Goal: Navigation & Orientation: Find specific page/section

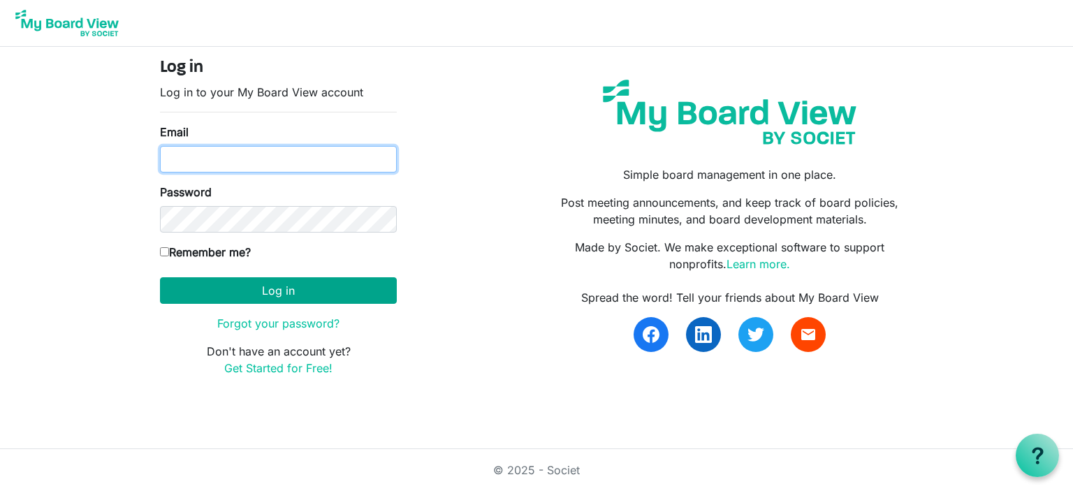
type input "[PERSON_NAME][EMAIL_ADDRESS][PERSON_NAME][DOMAIN_NAME]"
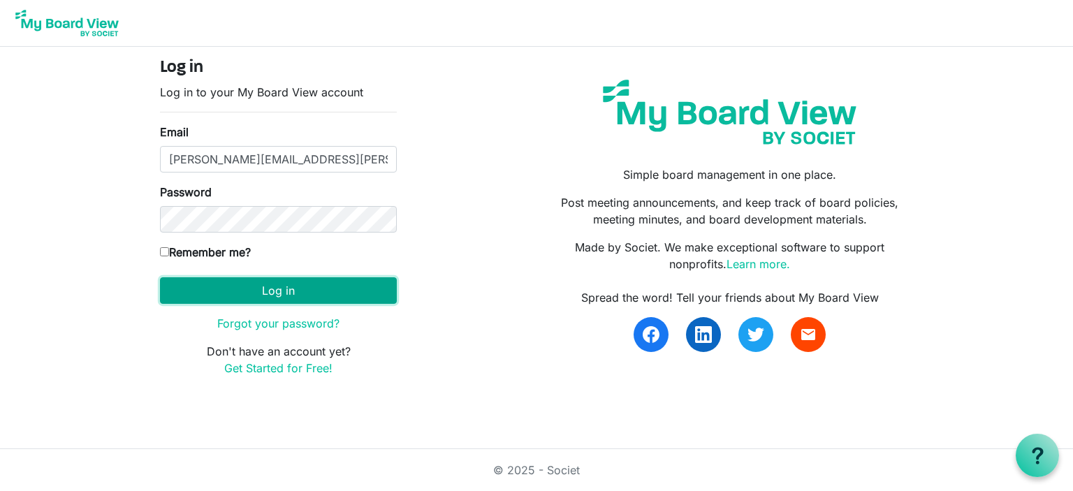
click at [254, 290] on button "Log in" at bounding box center [278, 290] width 237 height 27
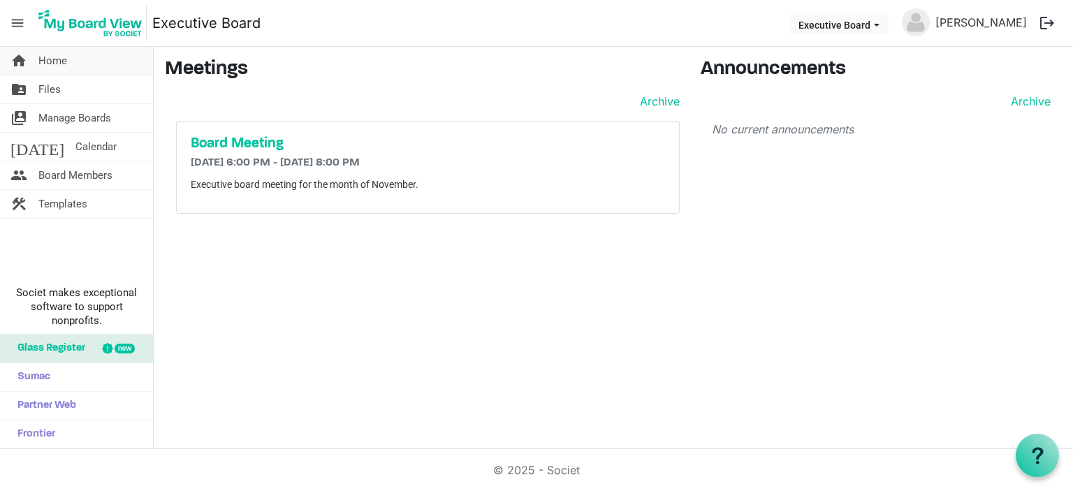
click at [57, 63] on span "Home" at bounding box center [52, 61] width 29 height 28
click at [66, 92] on link "folder_shared Files" at bounding box center [76, 89] width 153 height 28
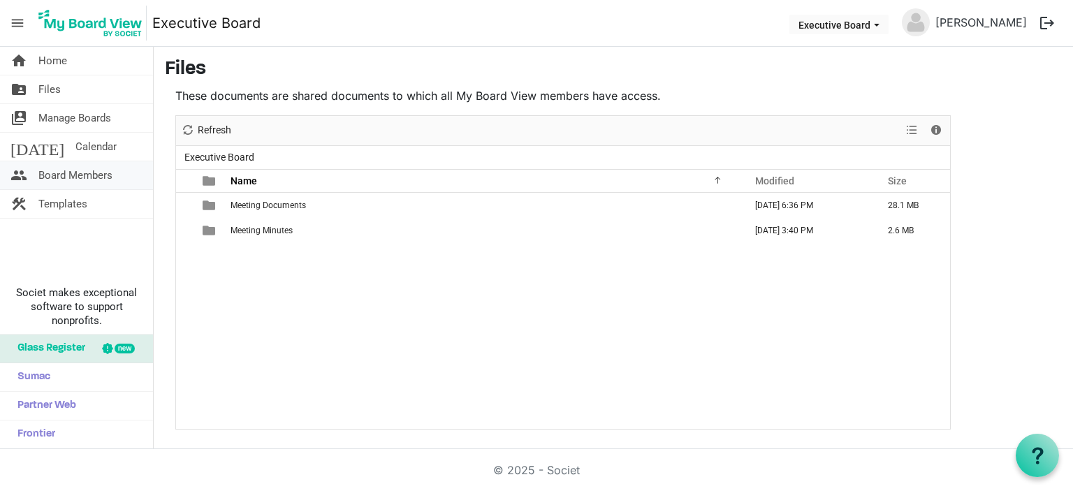
click at [96, 172] on span "Board Members" at bounding box center [75, 175] width 74 height 28
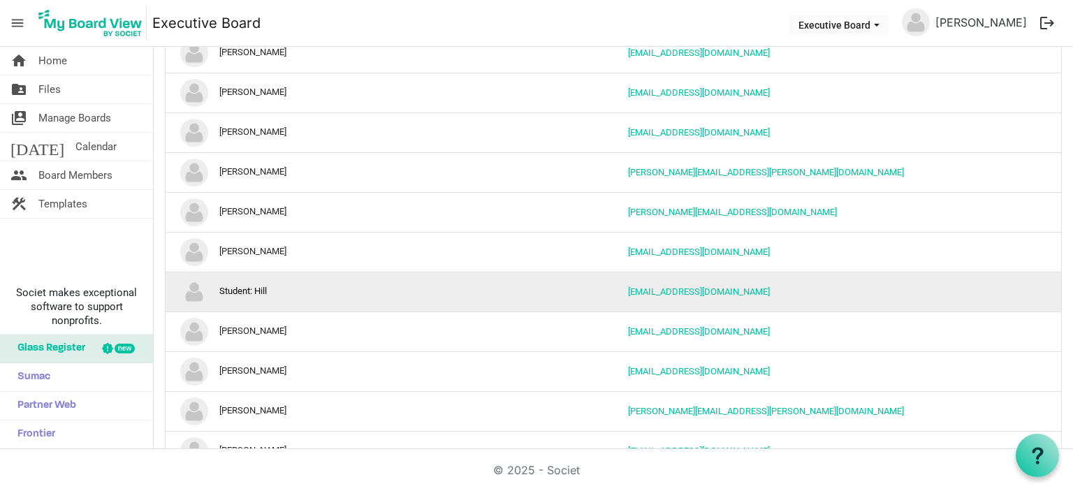
scroll to position [838, 0]
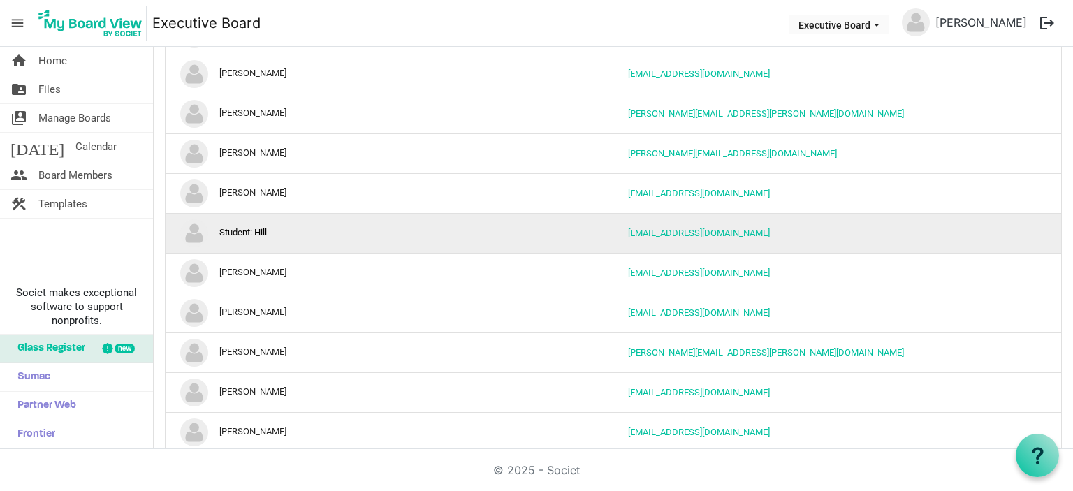
click at [193, 228] on img "Student: Hill is template cell column header Name" at bounding box center [194, 233] width 28 height 28
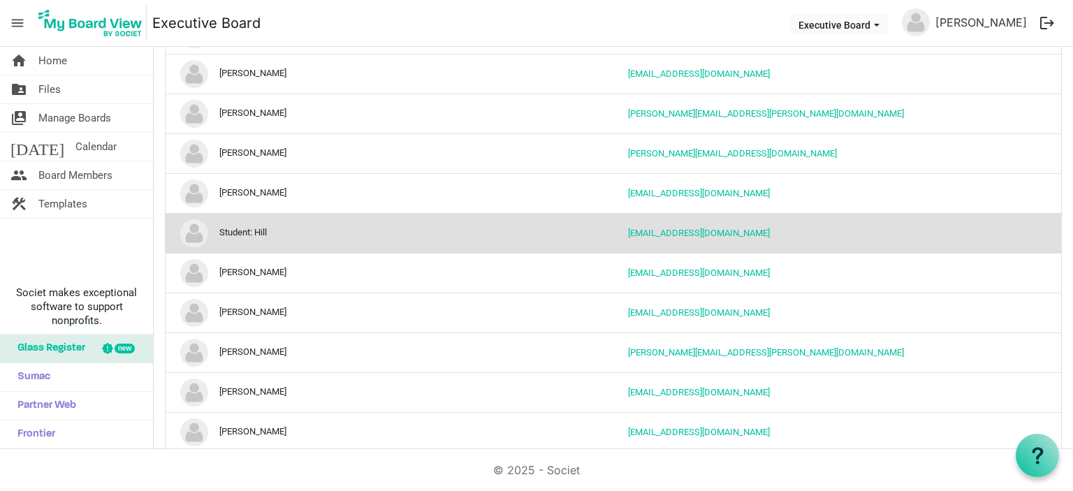
click at [268, 228] on td "Student: Hill" at bounding box center [278, 233] width 224 height 40
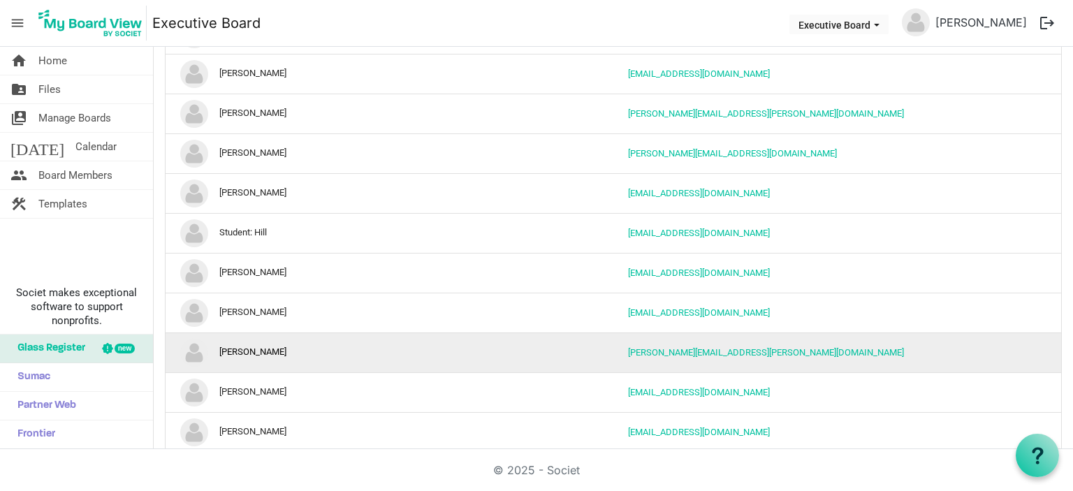
drag, startPoint x: 354, startPoint y: 351, endPoint x: 338, endPoint y: 325, distance: 30.4
click at [353, 346] on td "Todd Jacobus" at bounding box center [278, 353] width 224 height 40
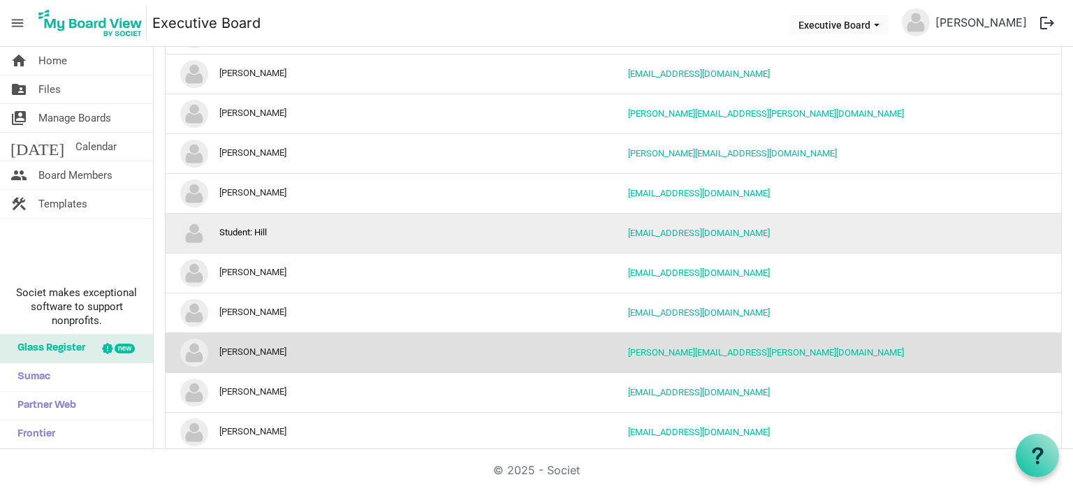
click at [254, 233] on td "Student: Hill" at bounding box center [278, 233] width 224 height 40
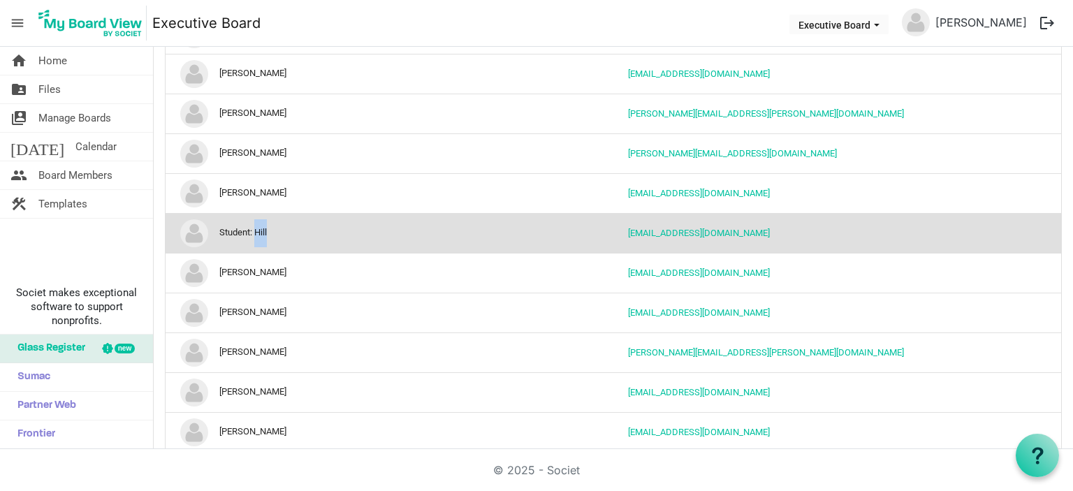
click at [254, 233] on td "Student: Hill" at bounding box center [278, 233] width 224 height 40
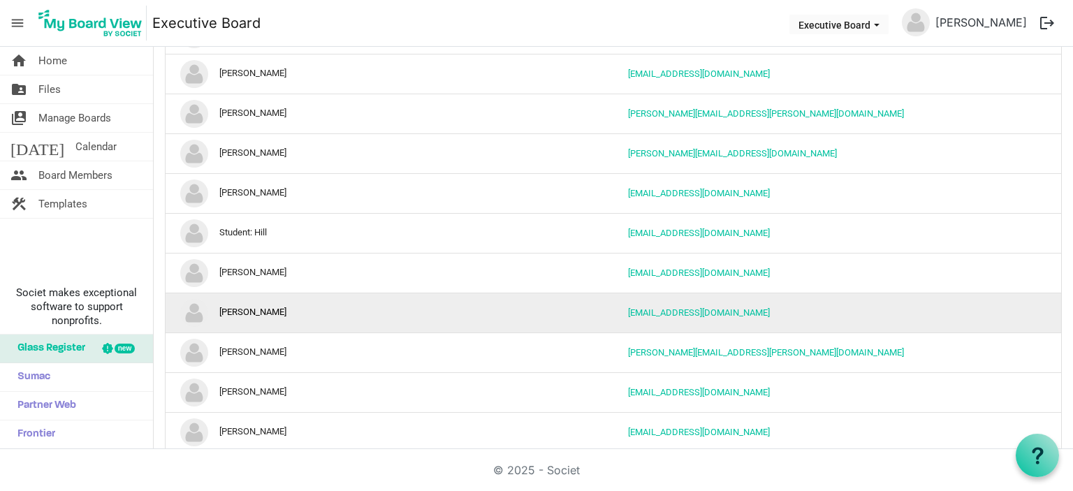
click at [369, 293] on td "Tim Williams" at bounding box center [278, 313] width 224 height 40
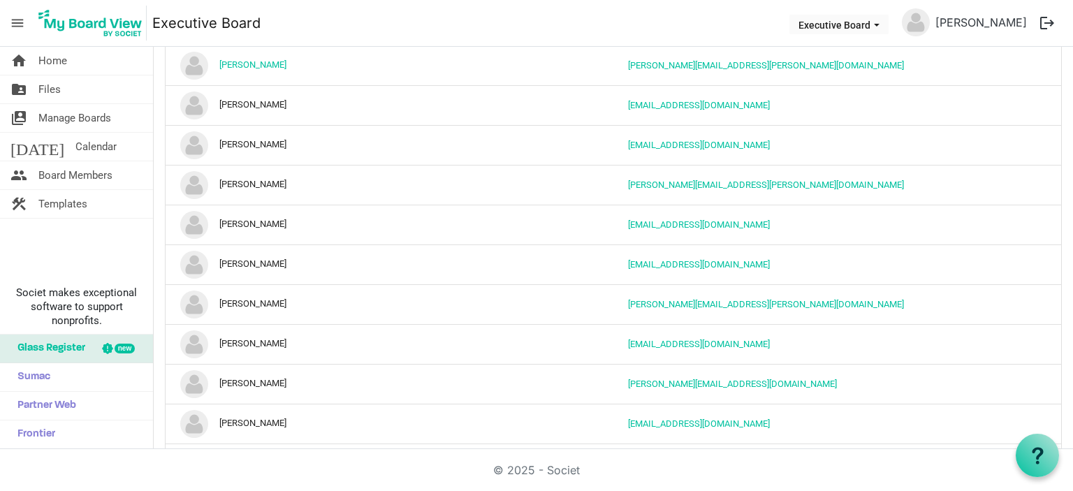
scroll to position [0, 0]
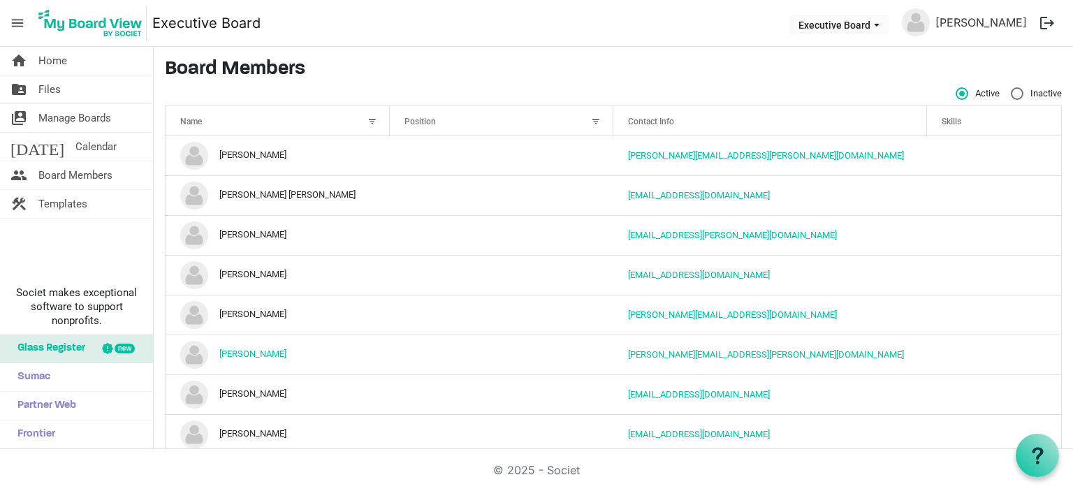
click at [368, 117] on div at bounding box center [372, 121] width 15 height 15
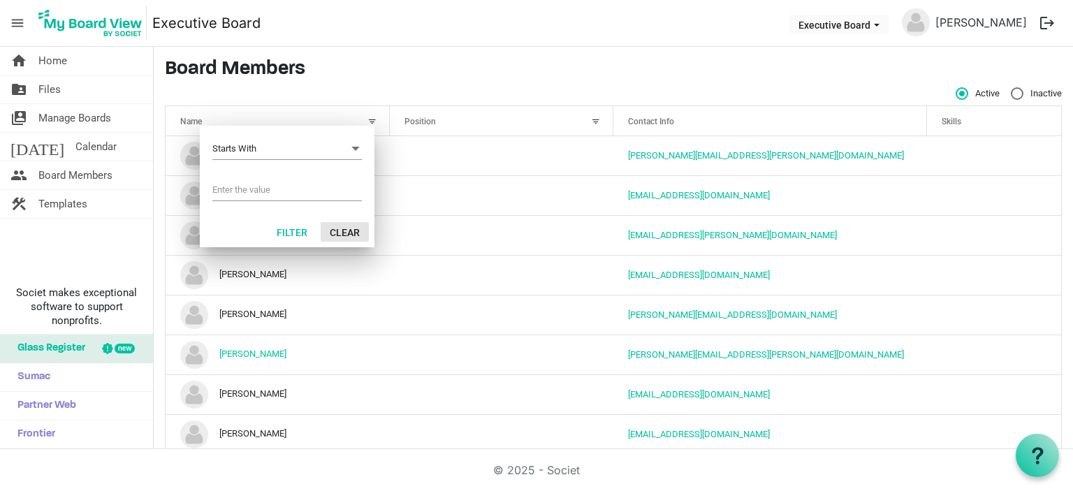
click at [347, 226] on button "Clear" at bounding box center [345, 232] width 48 height 20
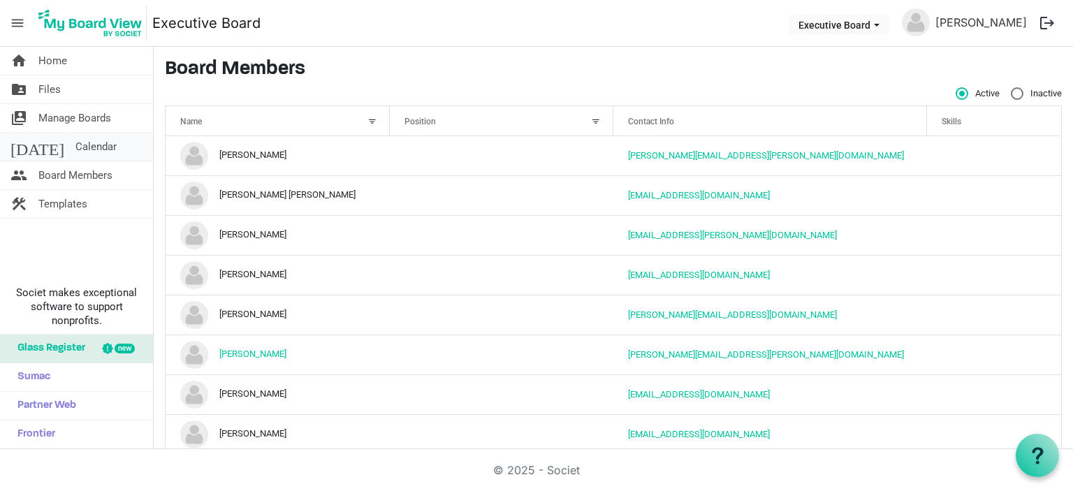
click at [75, 147] on span "Calendar" at bounding box center [95, 147] width 41 height 28
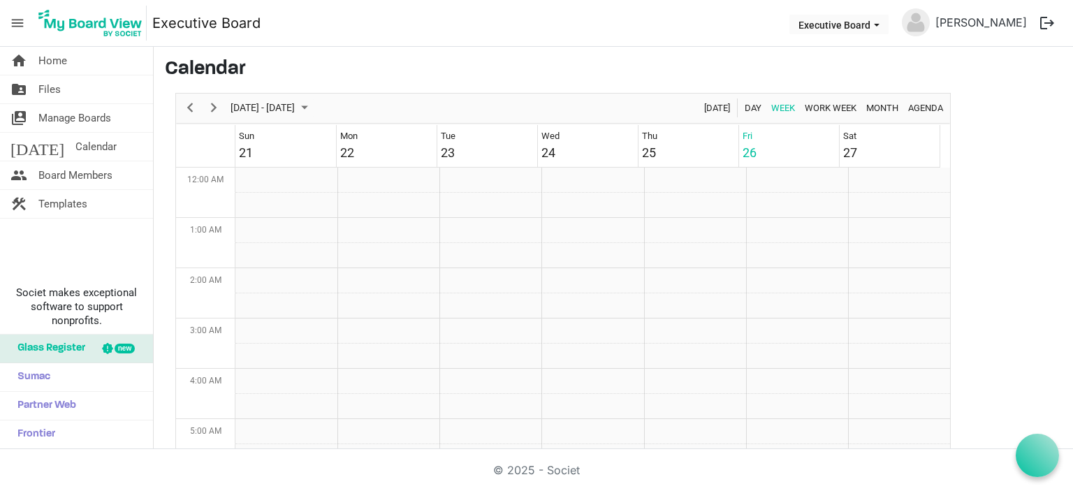
scroll to position [453, 0]
click at [78, 119] on span "Manage Boards" at bounding box center [74, 118] width 73 height 28
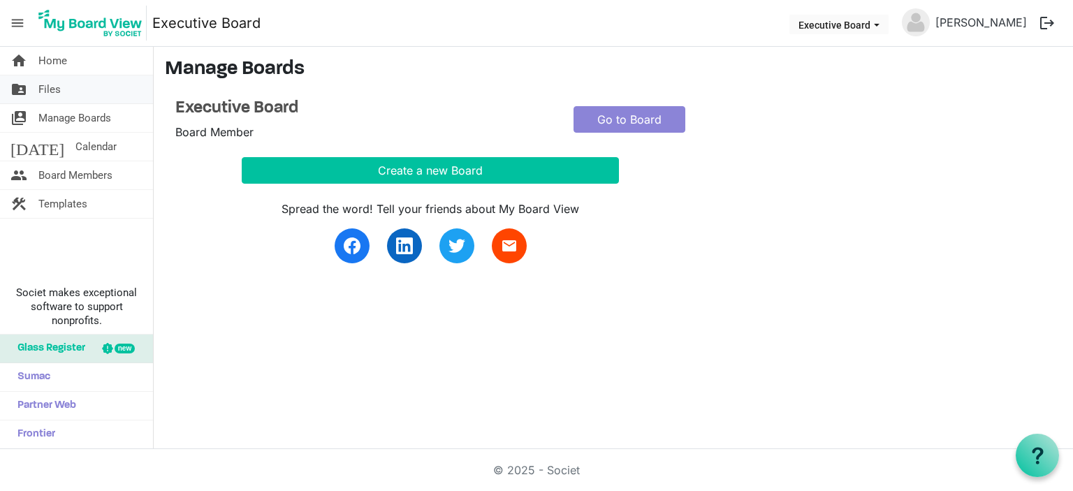
click at [45, 89] on span "Files" at bounding box center [49, 89] width 22 height 28
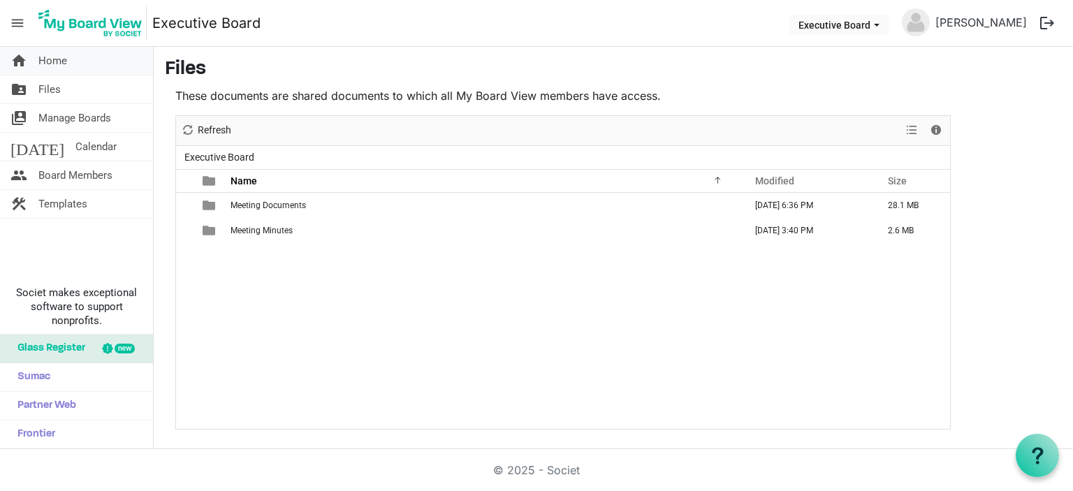
click at [77, 61] on link "home Home" at bounding box center [76, 61] width 153 height 28
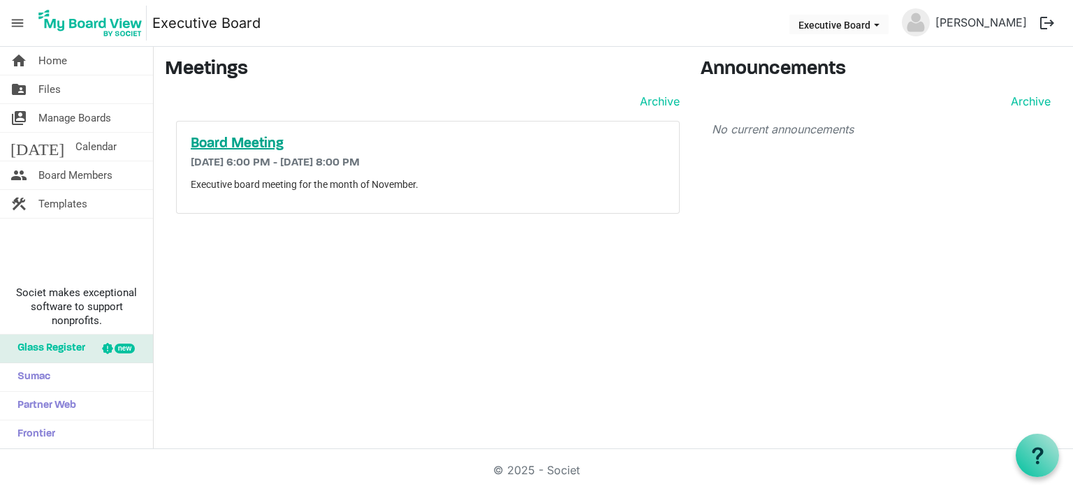
click at [233, 147] on h5 "Board Meeting" at bounding box center [428, 144] width 474 height 17
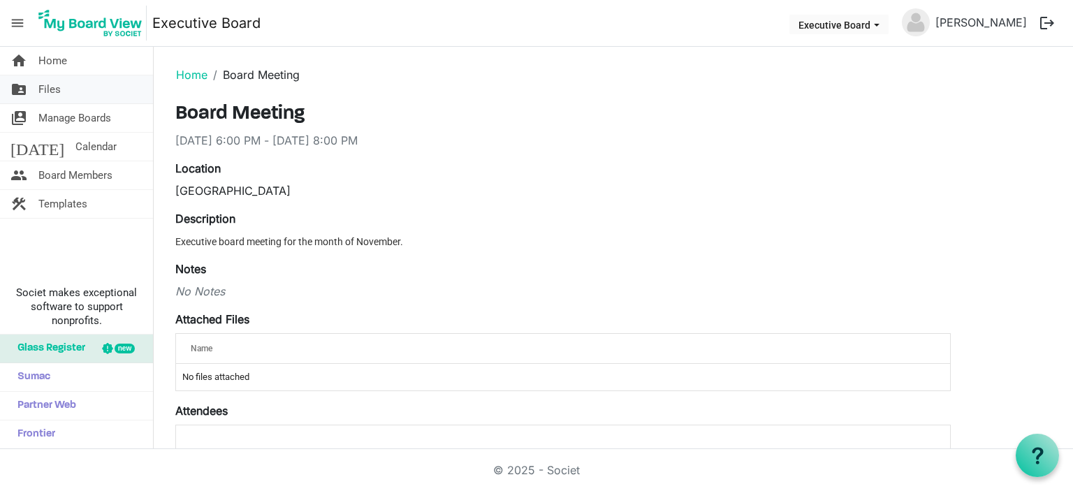
click at [45, 89] on span "Files" at bounding box center [49, 89] width 22 height 28
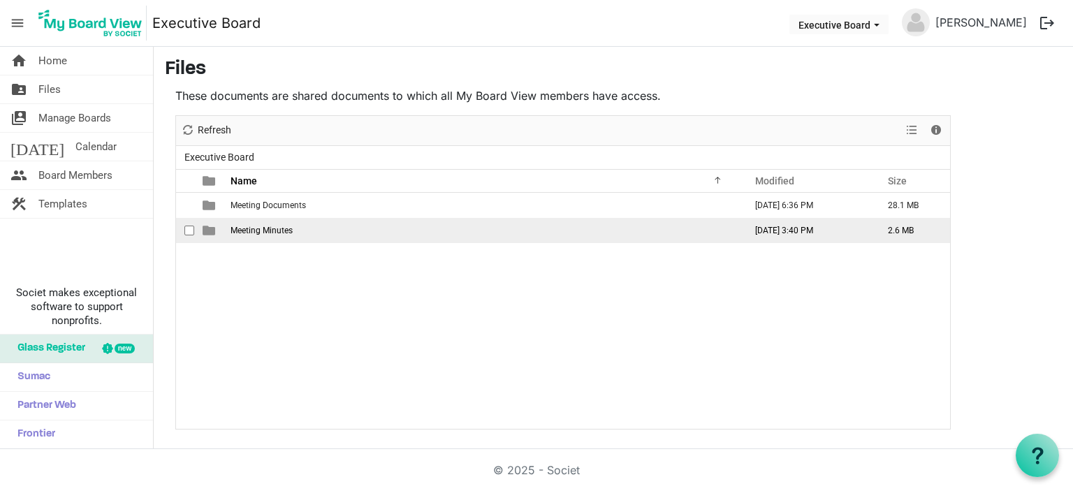
click at [287, 231] on span "Meeting Minutes" at bounding box center [262, 231] width 62 height 10
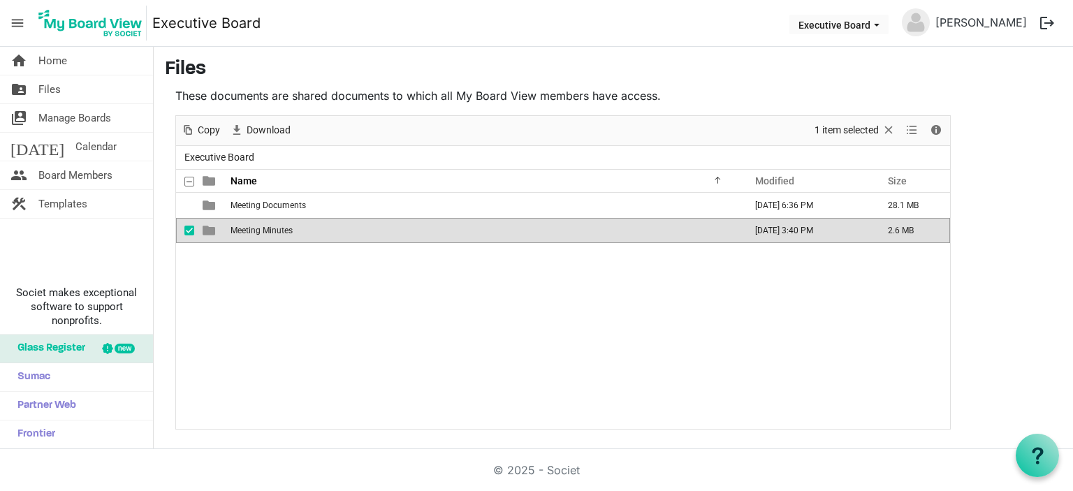
click at [277, 233] on span "Meeting Minutes" at bounding box center [262, 231] width 62 height 10
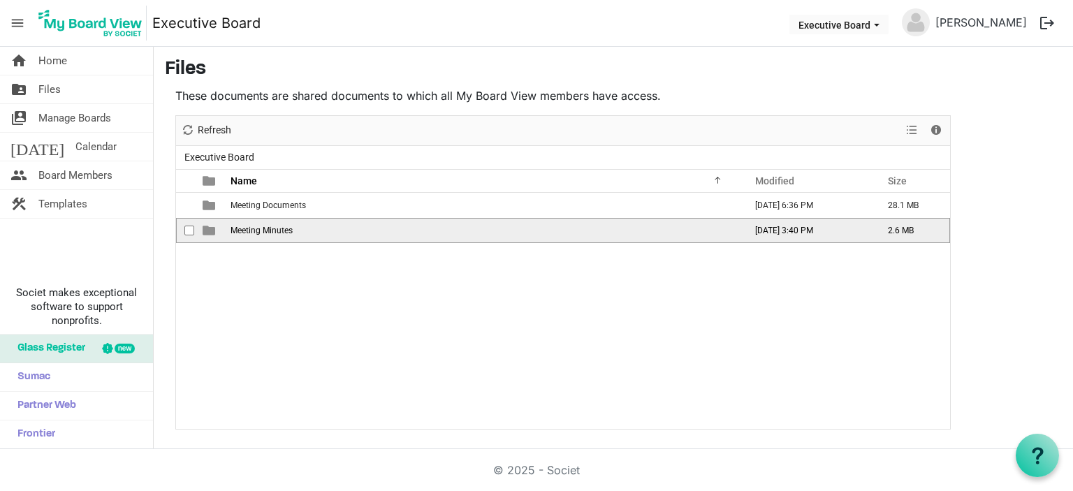
click at [277, 233] on span "Meeting Minutes" at bounding box center [262, 231] width 62 height 10
click at [245, 230] on span "2025" at bounding box center [241, 231] width 20 height 10
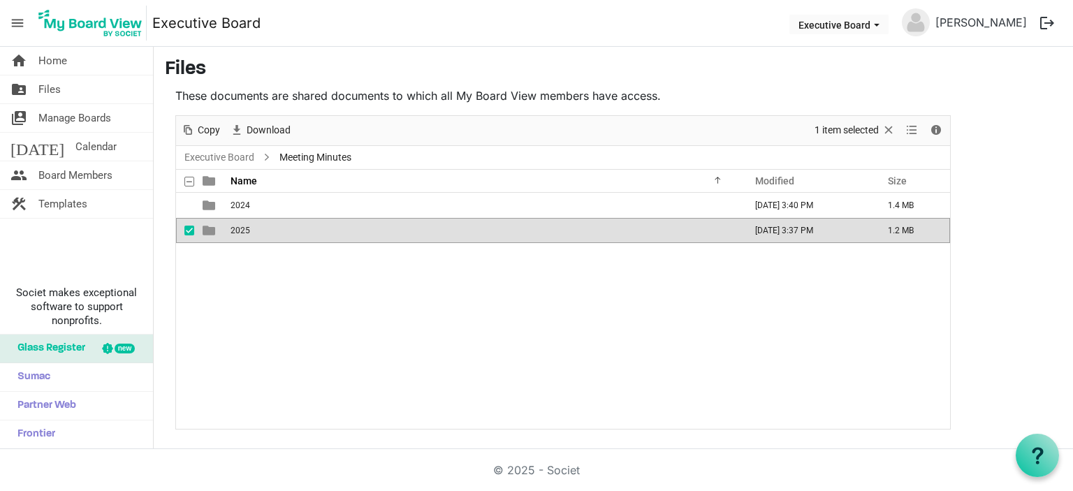
click at [245, 230] on span "2025" at bounding box center [241, 231] width 20 height 10
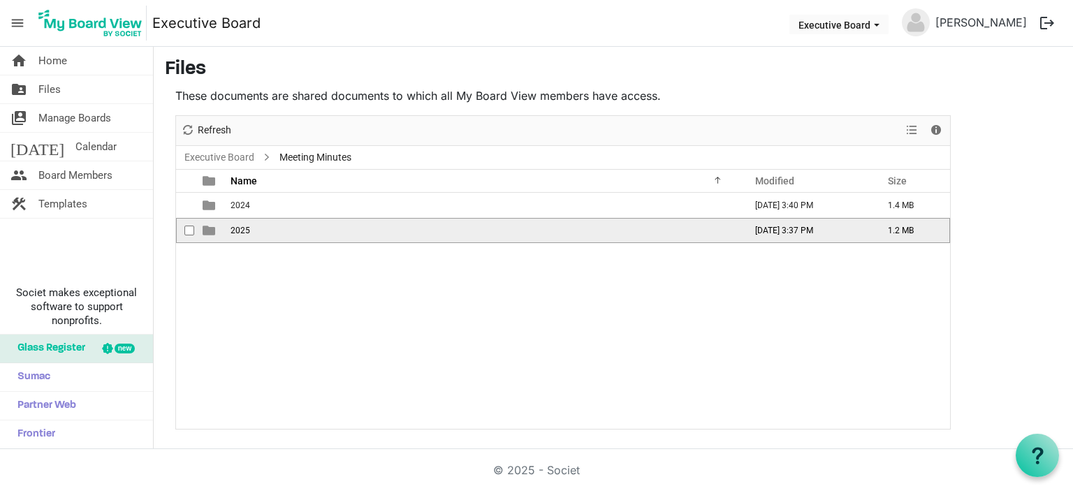
click at [245, 230] on span "2025" at bounding box center [241, 231] width 20 height 10
